Goal: Check status

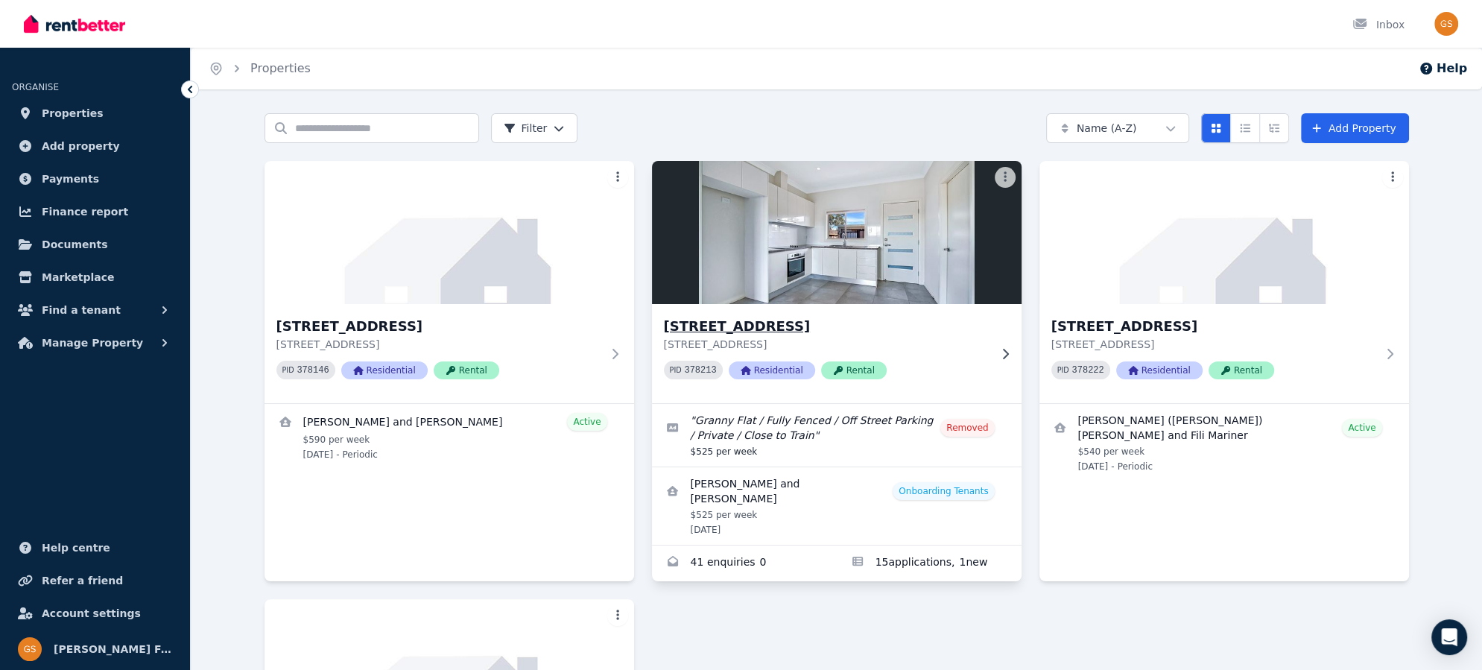
click at [769, 326] on h3 "[STREET_ADDRESS]" at bounding box center [826, 326] width 325 height 21
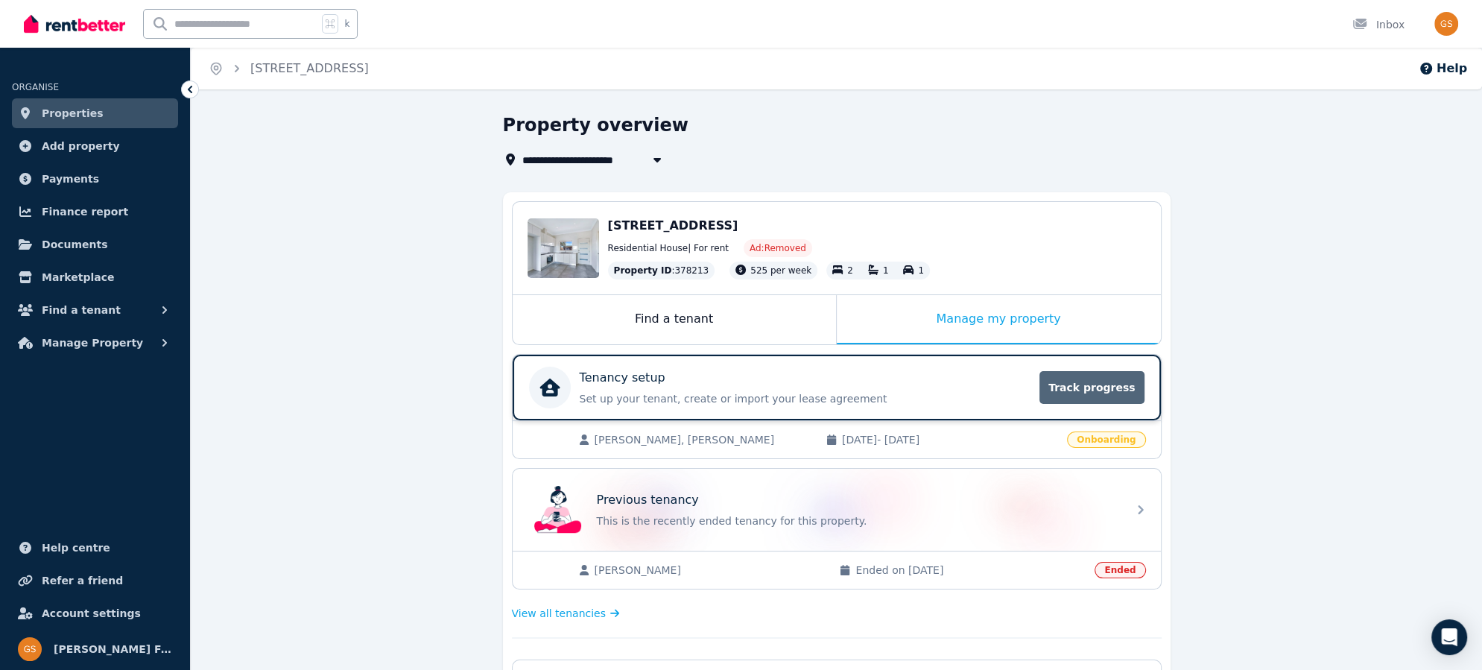
click at [1099, 386] on span "Track progress" at bounding box center [1091, 387] width 104 height 33
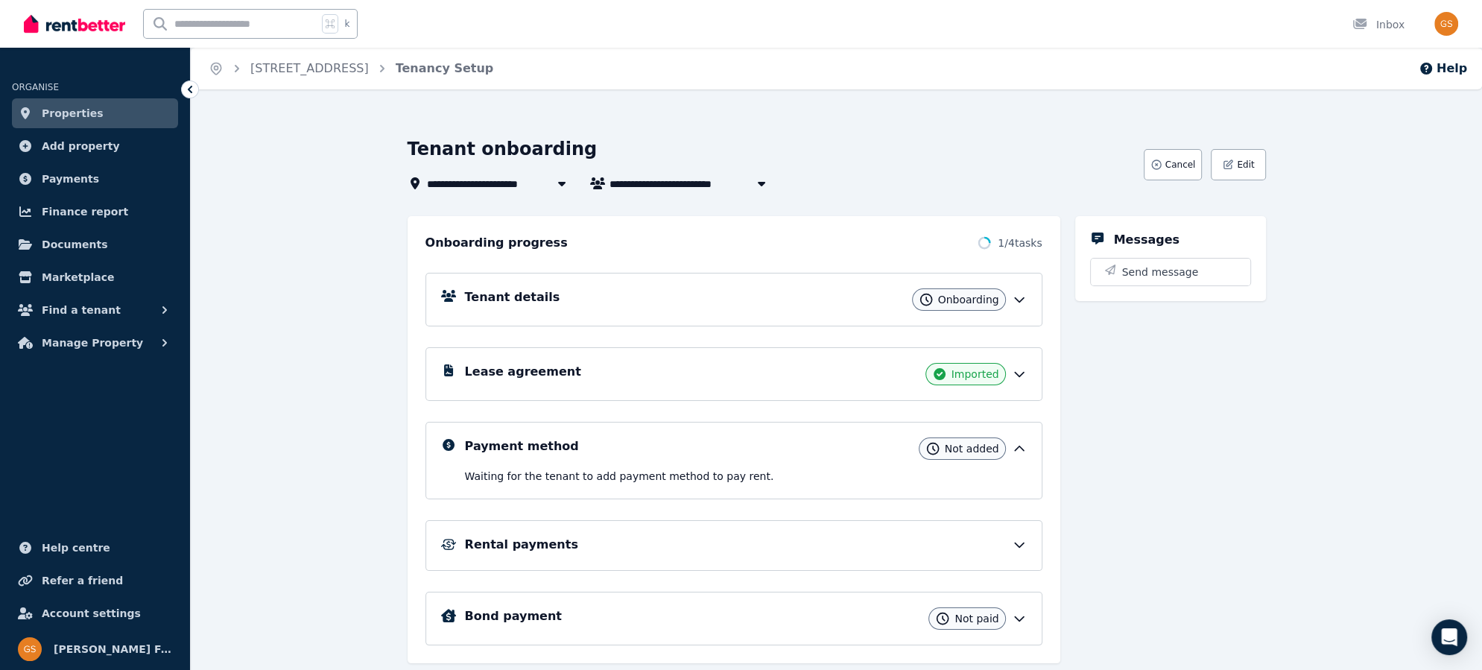
click at [1018, 371] on icon at bounding box center [1019, 373] width 15 height 15
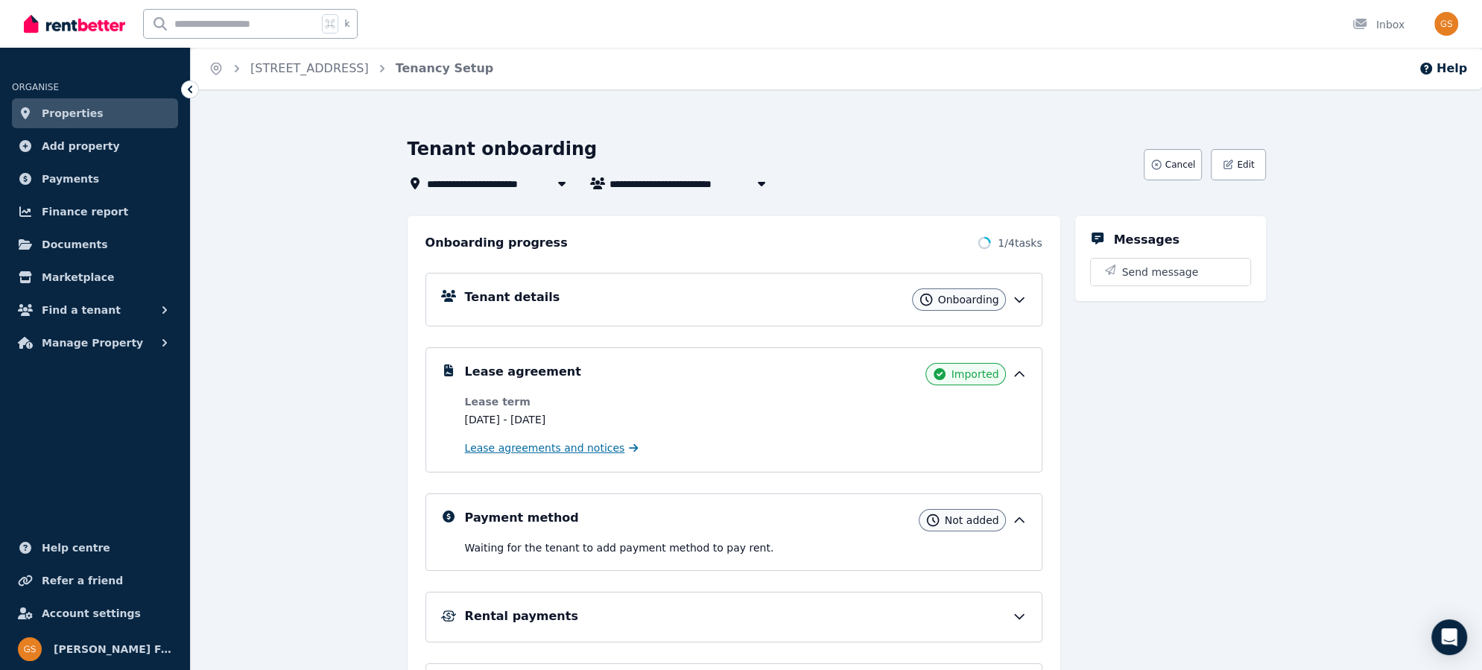
click at [589, 448] on span "Lease agreements and notices" at bounding box center [545, 447] width 160 height 15
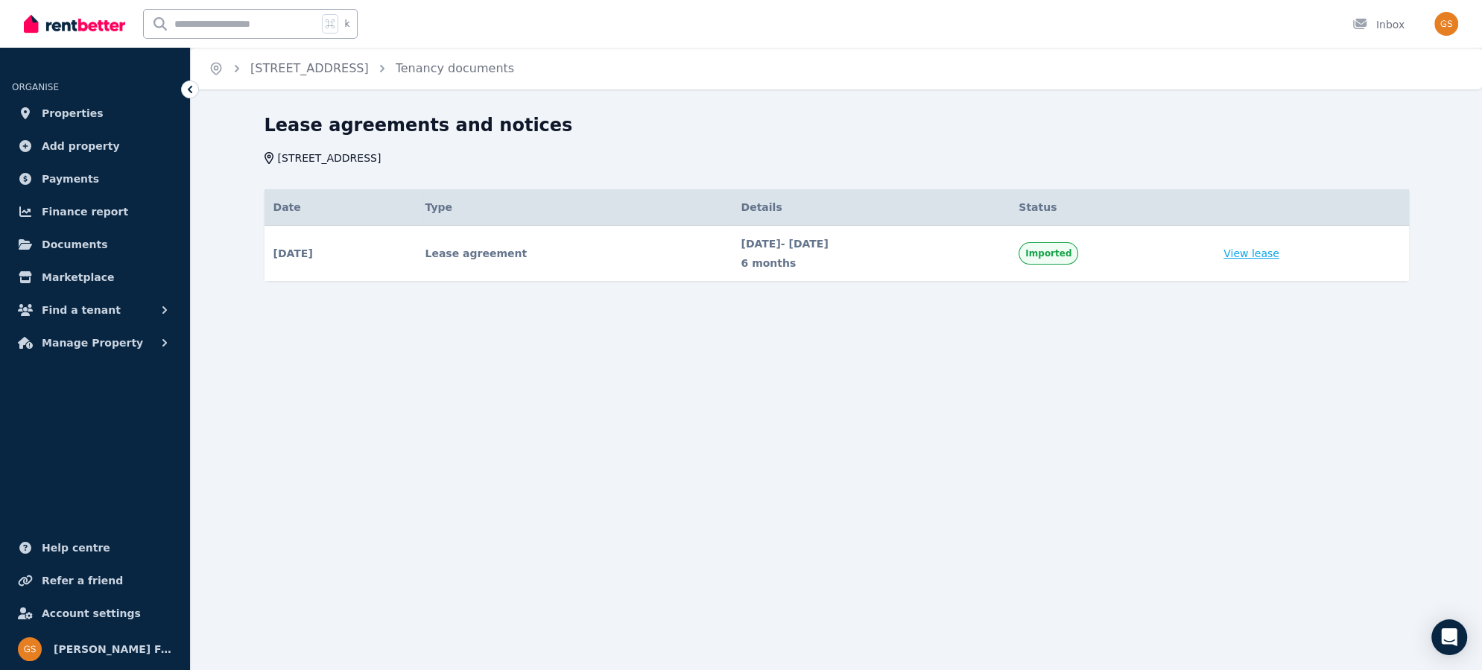
click at [1266, 254] on link "View lease" at bounding box center [1251, 253] width 56 height 15
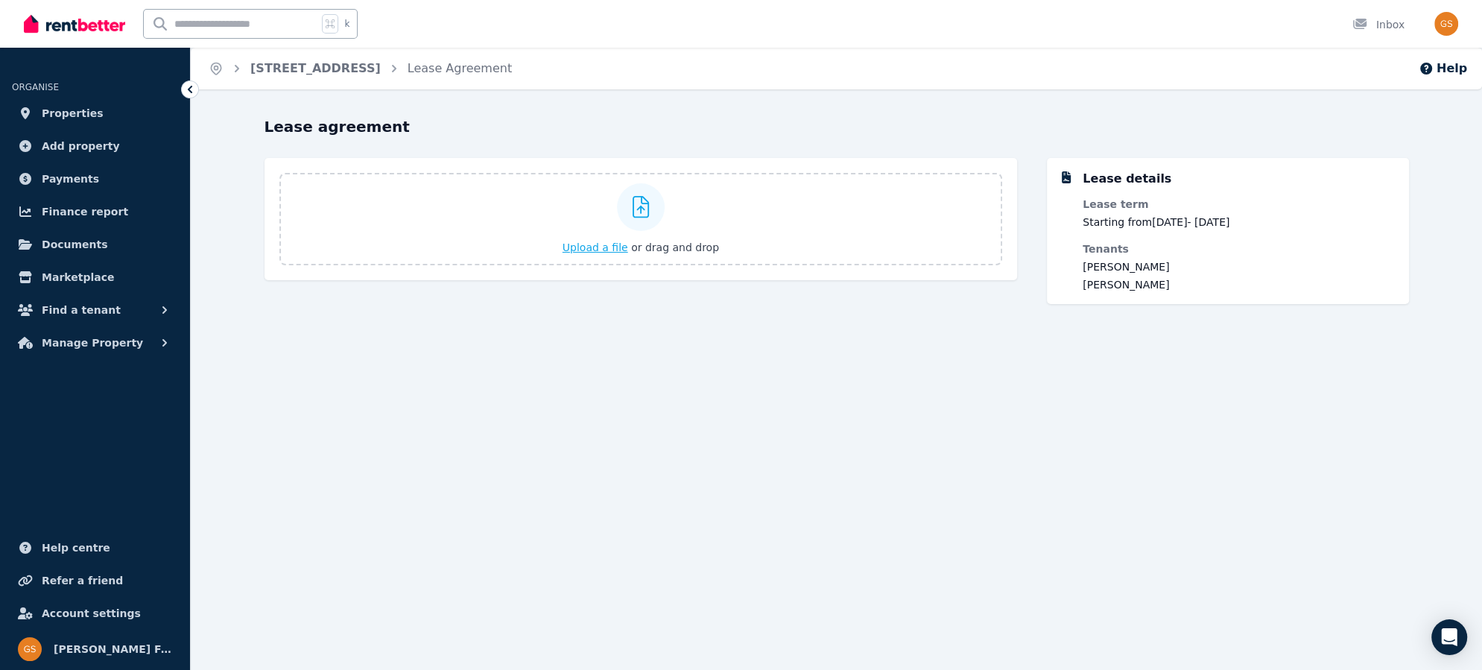
click at [607, 247] on span "Upload a file" at bounding box center [595, 247] width 66 height 12
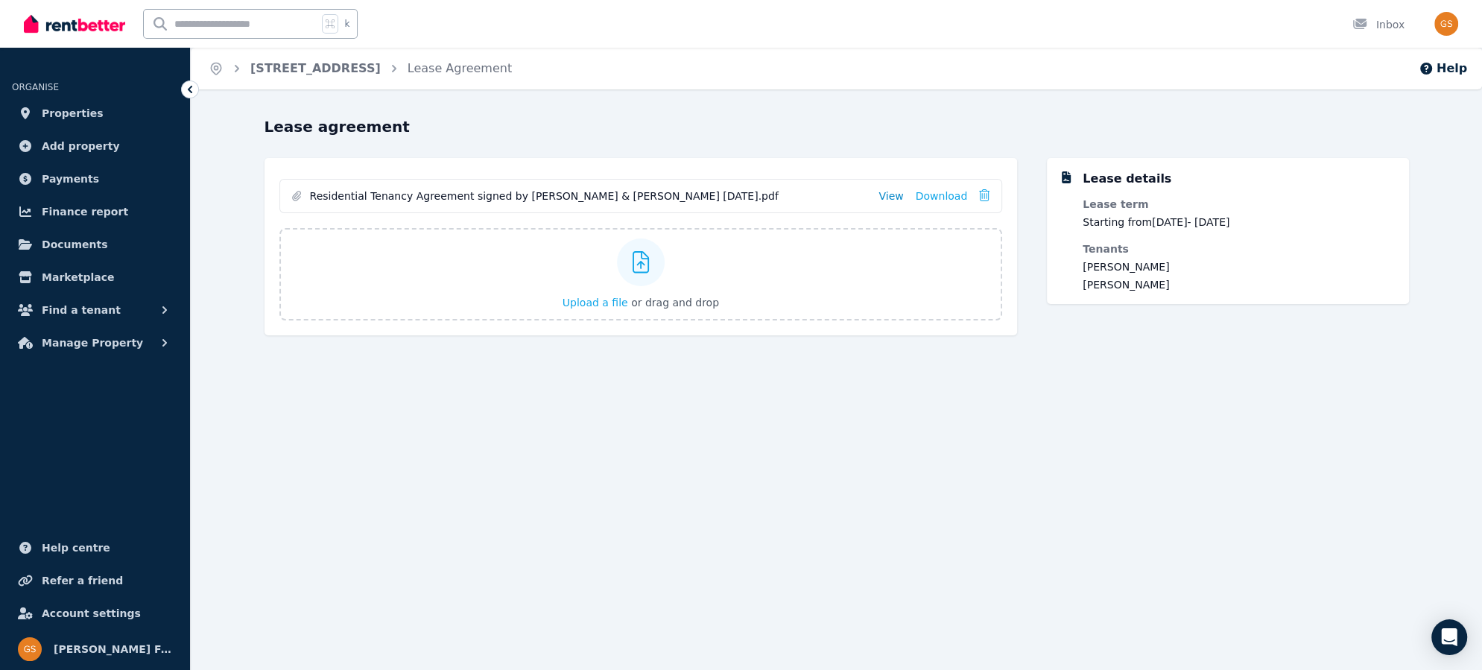
click at [893, 192] on link "View" at bounding box center [890, 195] width 25 height 15
click at [1441, 22] on img "button" at bounding box center [1446, 24] width 24 height 24
click at [1369, 200] on span "Logout" at bounding box center [1386, 196] width 143 height 27
